Goal: Check status

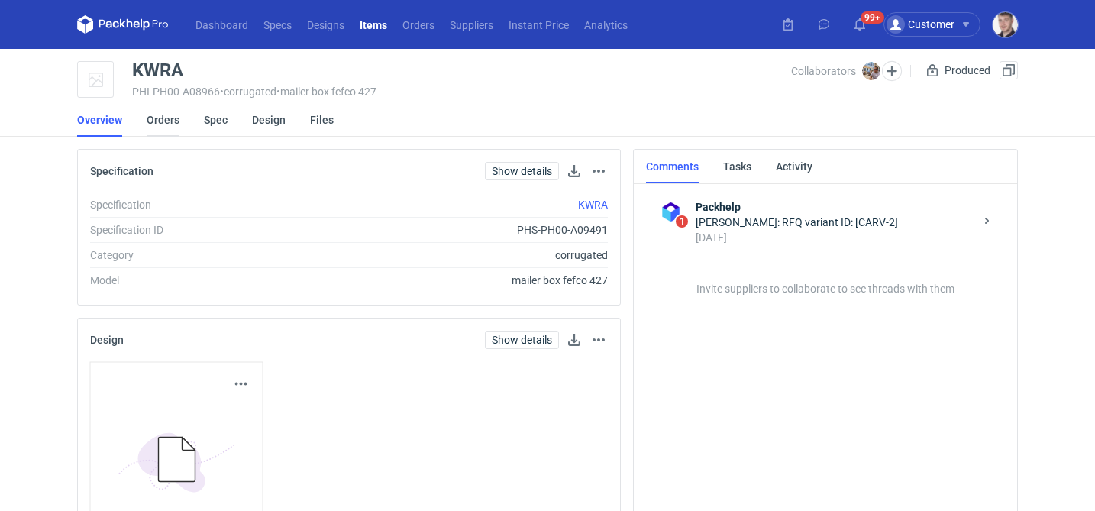
click at [176, 115] on link "Orders" at bounding box center [163, 120] width 33 height 34
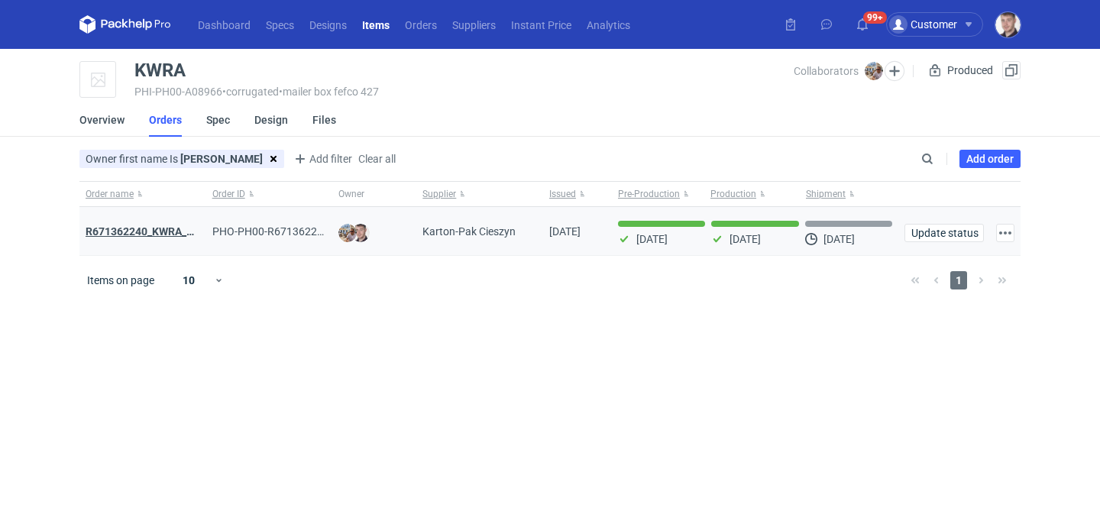
click at [138, 229] on strong "R671362240_KWRA_QIOQ_ZFHA" at bounding box center [165, 231] width 159 height 12
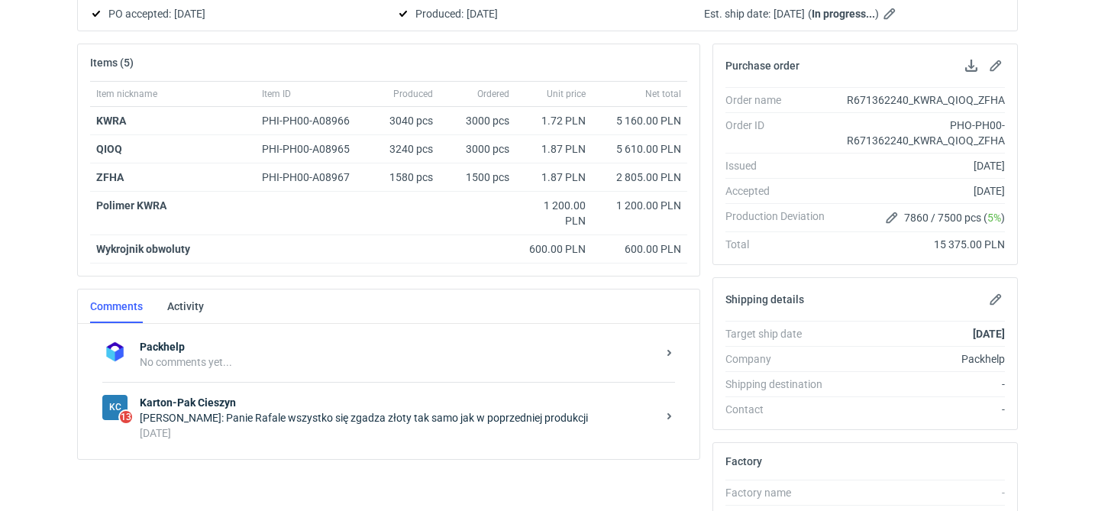
scroll to position [309, 0]
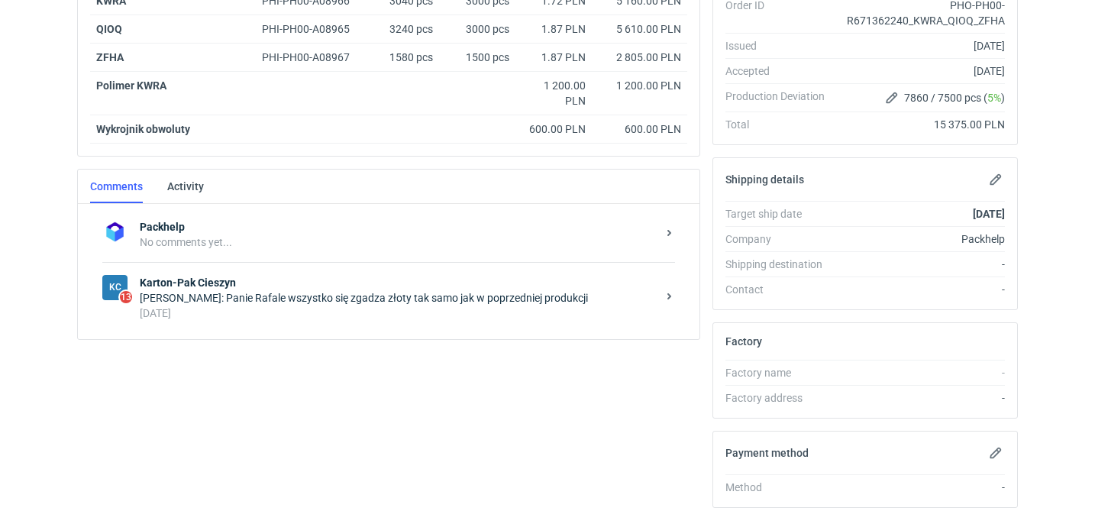
click at [468, 312] on div "[DATE]" at bounding box center [398, 313] width 517 height 15
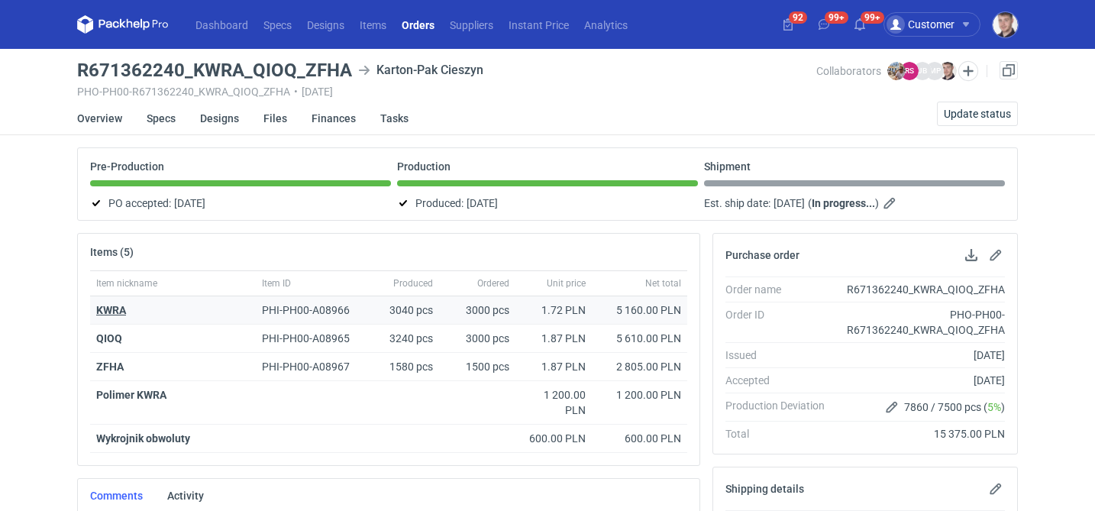
click at [117, 308] on strong "KWRA" at bounding box center [111, 310] width 30 height 12
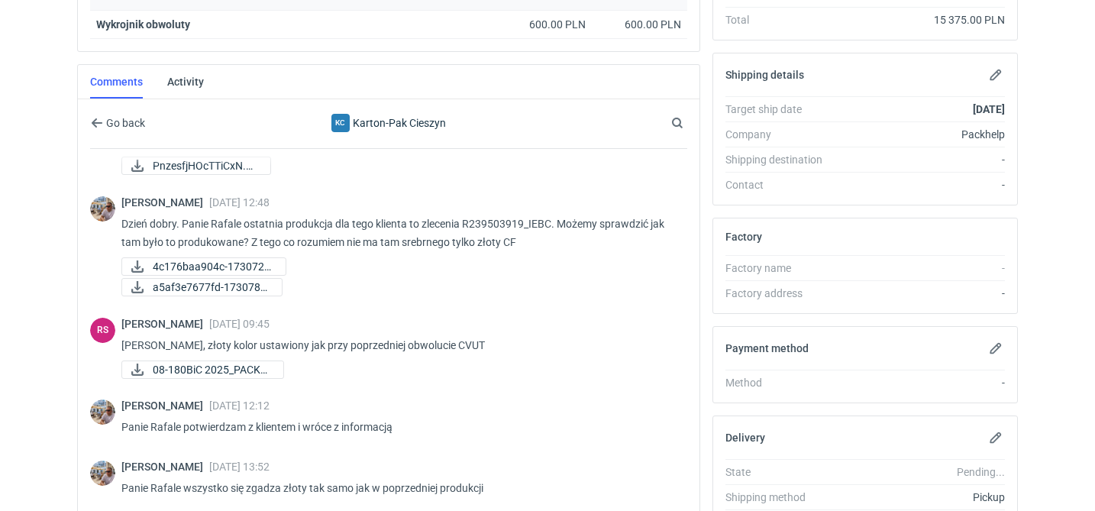
scroll to position [715, 0]
